Goal: Information Seeking & Learning: Check status

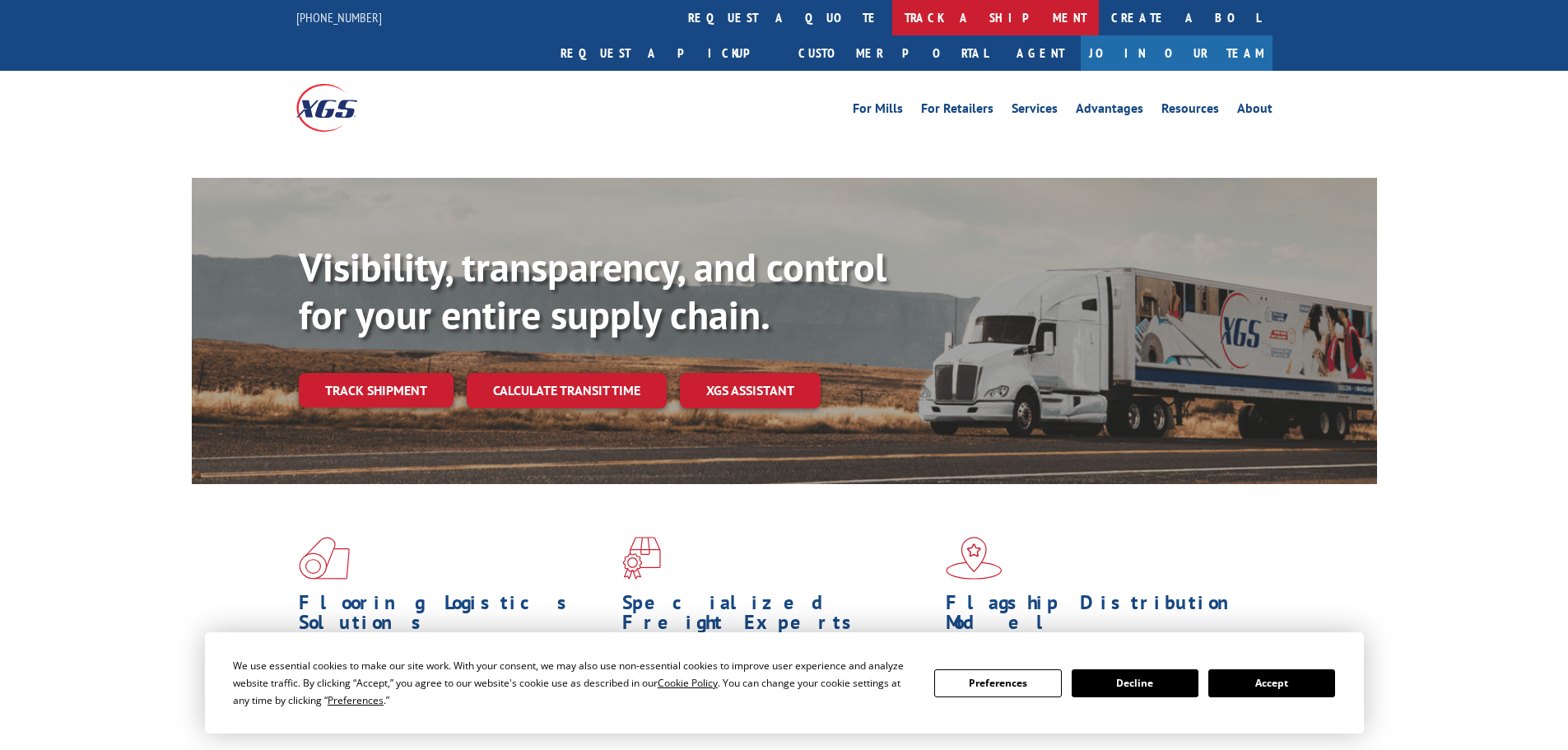
click at [892, 9] on link "track a shipment" at bounding box center [995, 17] width 206 height 35
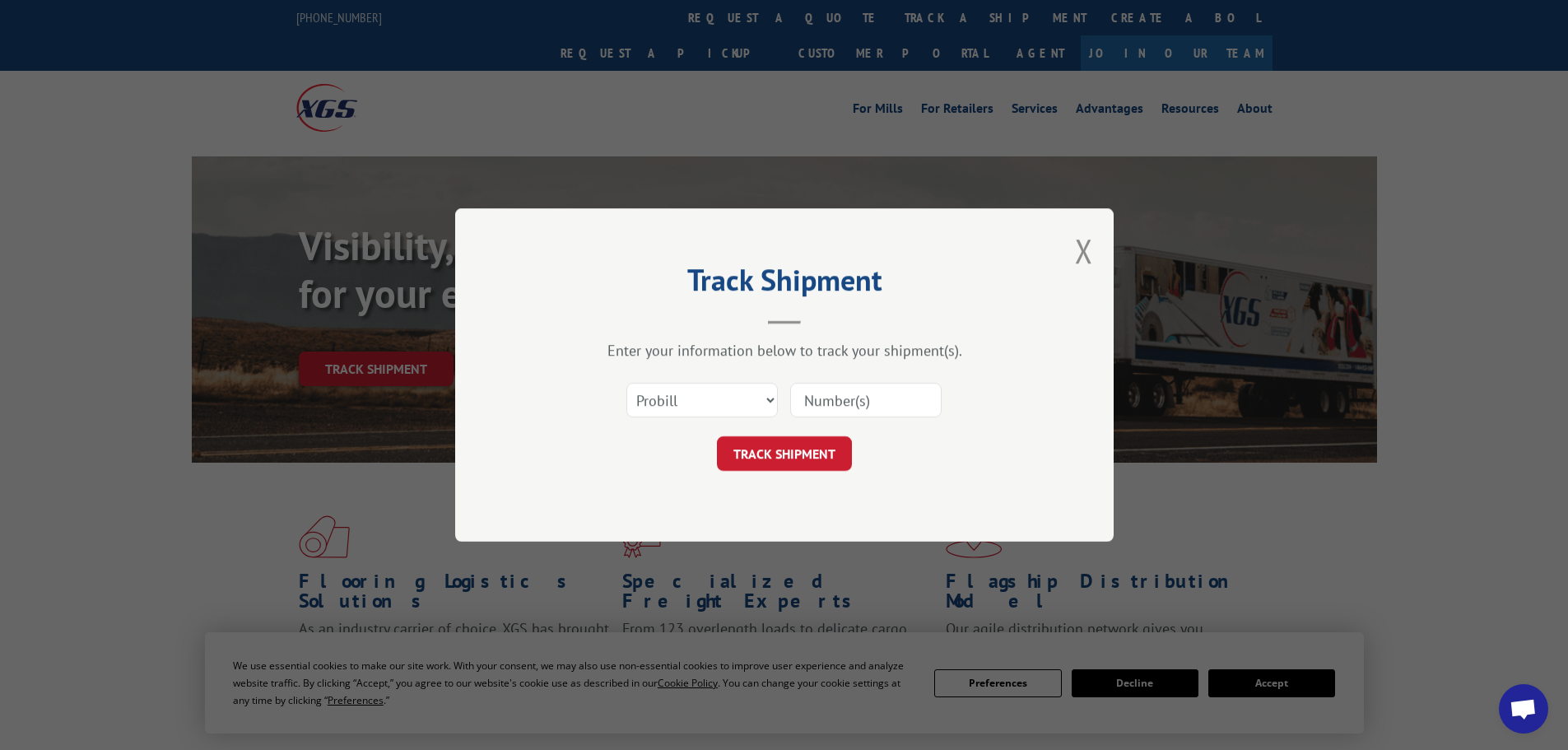
click at [873, 407] on input at bounding box center [866, 400] width 151 height 34
paste input "17516275"
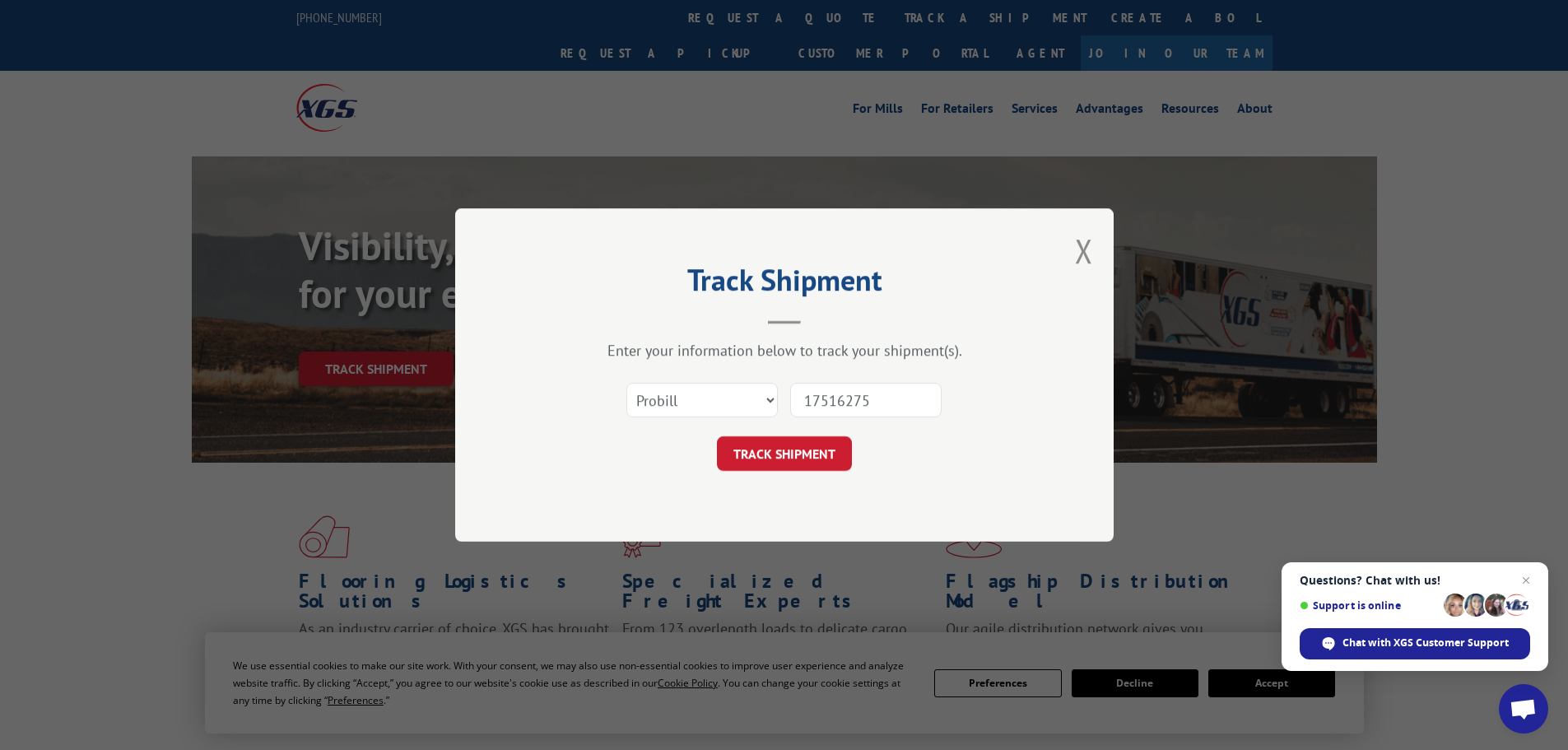
type input "17516275"
click at [717, 436] on button "TRACK SHIPMENT" at bounding box center [785, 453] width 135 height 34
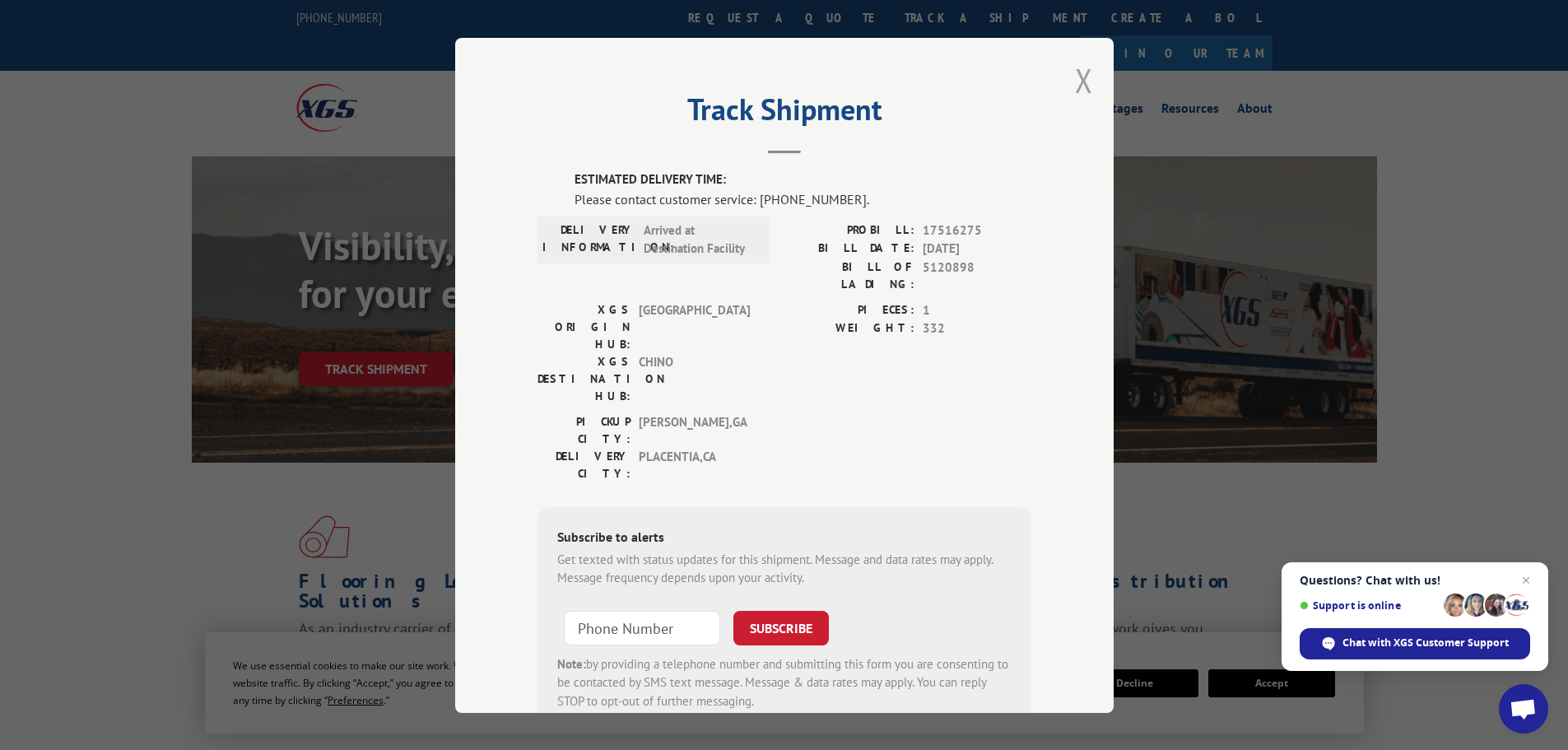
click at [1075, 80] on button "Close modal" at bounding box center [1084, 80] width 18 height 43
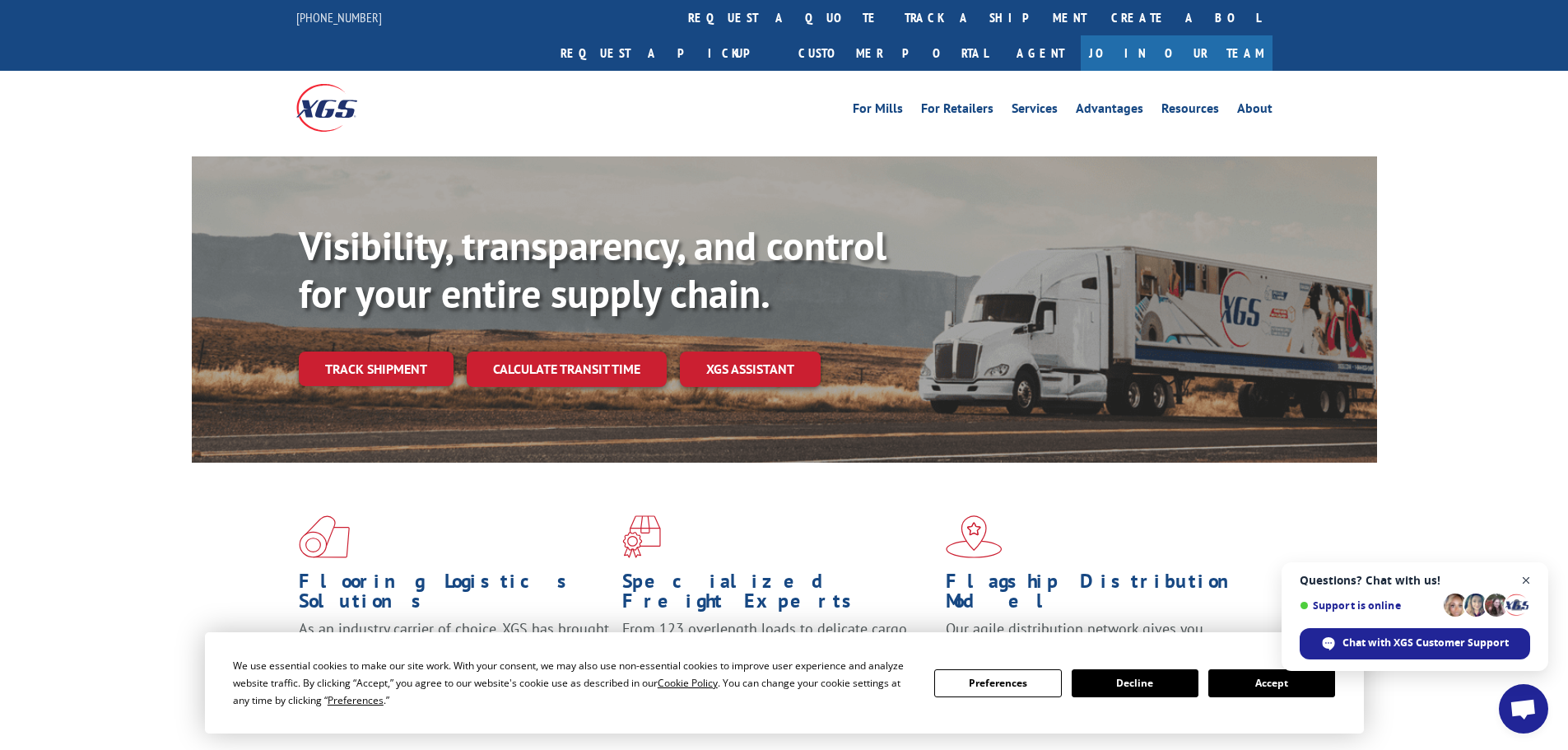
click at [1527, 576] on span "Open chat" at bounding box center [1527, 581] width 21 height 21
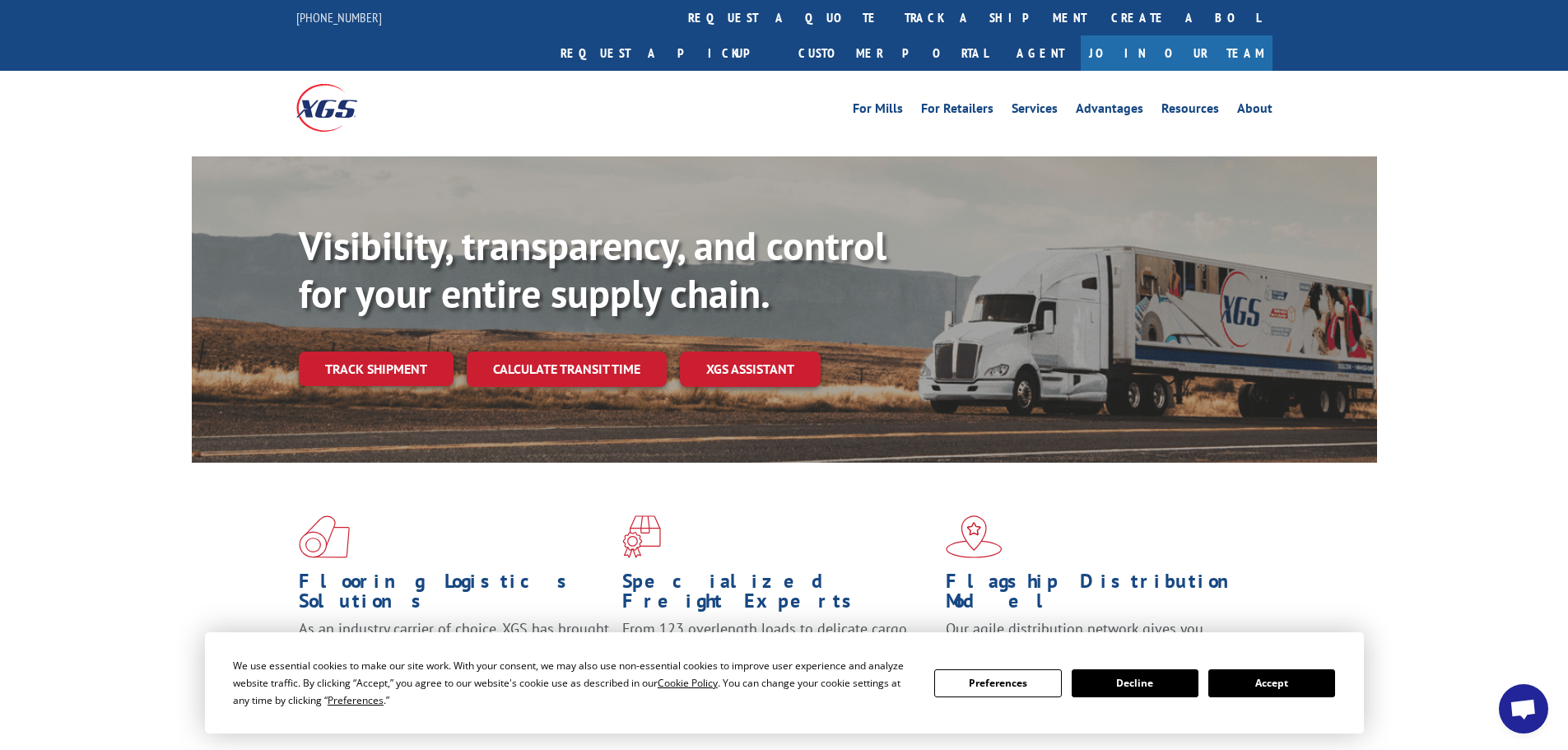
click at [1318, 695] on button "Accept" at bounding box center [1272, 683] width 127 height 28
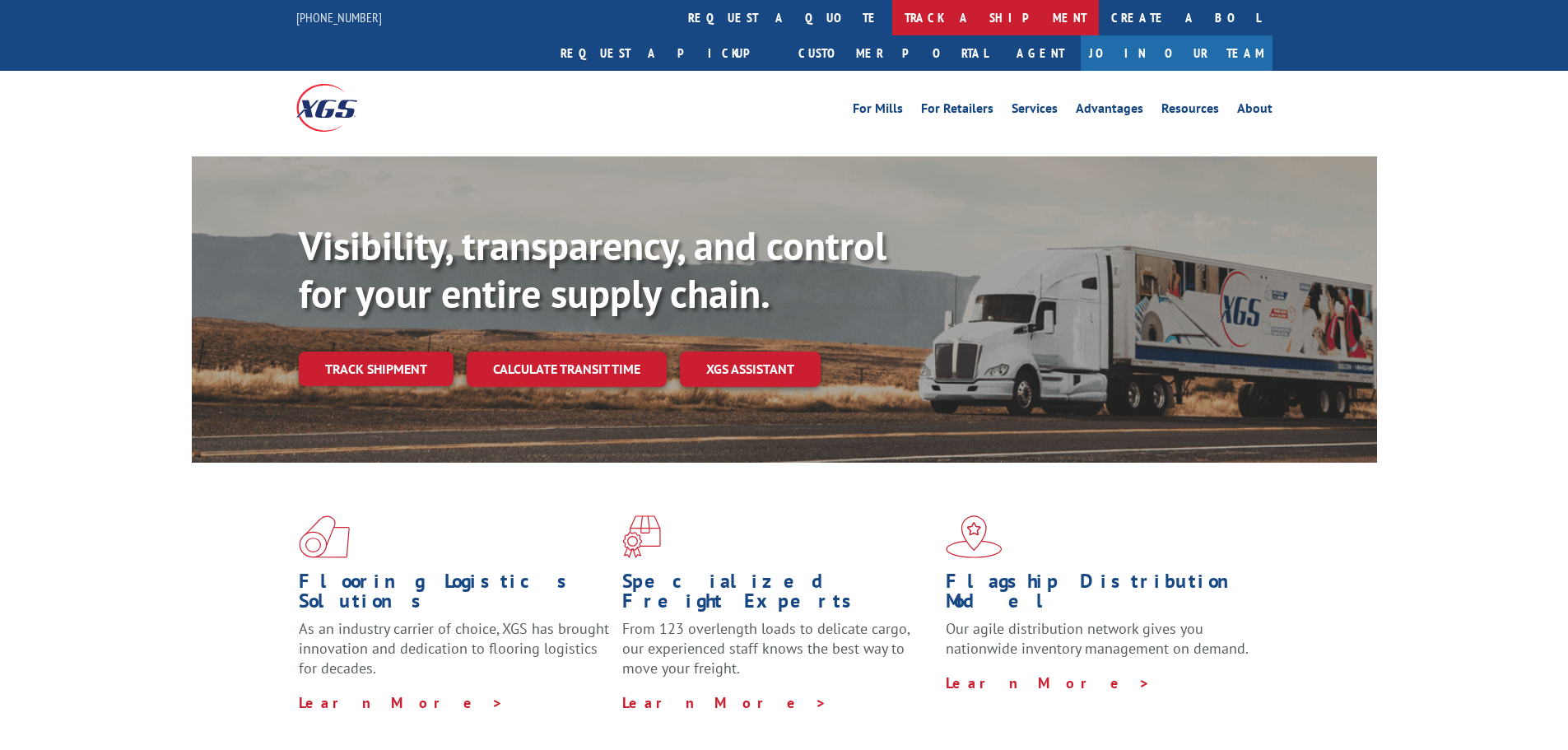
click at [892, 16] on link "track a shipment" at bounding box center [995, 17] width 206 height 35
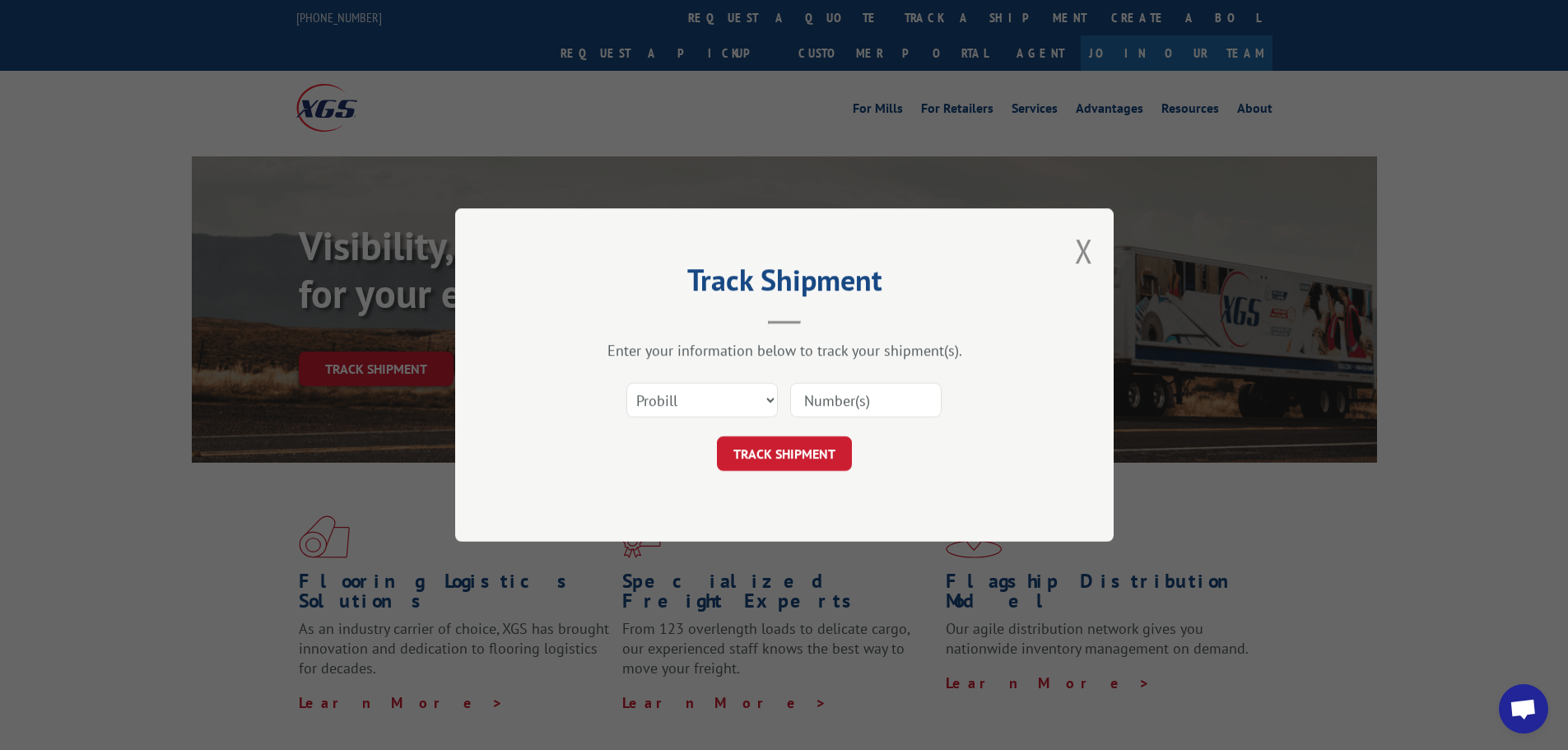
click at [872, 406] on input at bounding box center [866, 400] width 151 height 34
paste input "17516275"
type input "17516275"
click button "TRACK SHIPMENT" at bounding box center [785, 453] width 135 height 34
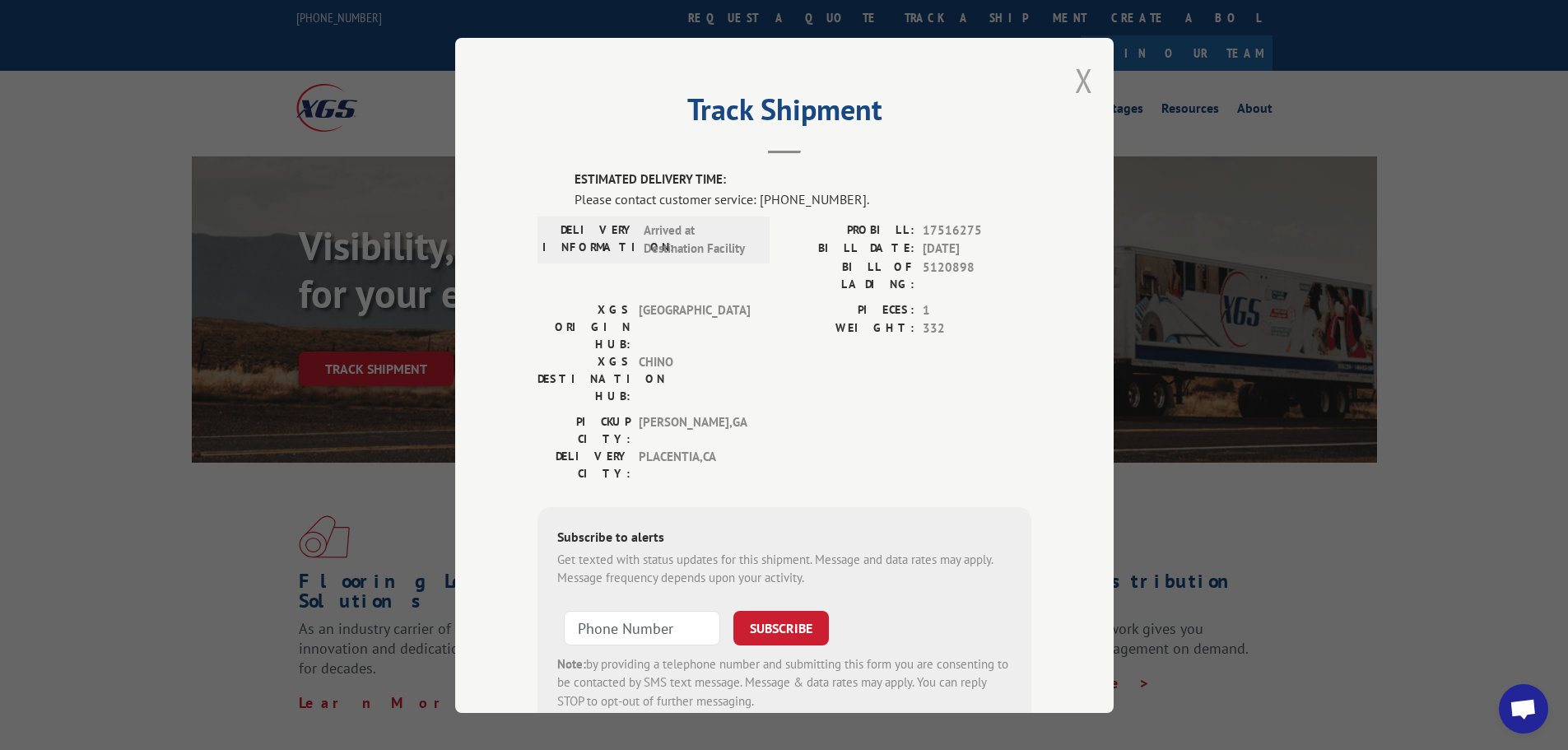
click at [1076, 85] on button "Close modal" at bounding box center [1084, 80] width 18 height 43
